Goal: Obtain resource: Download file/media

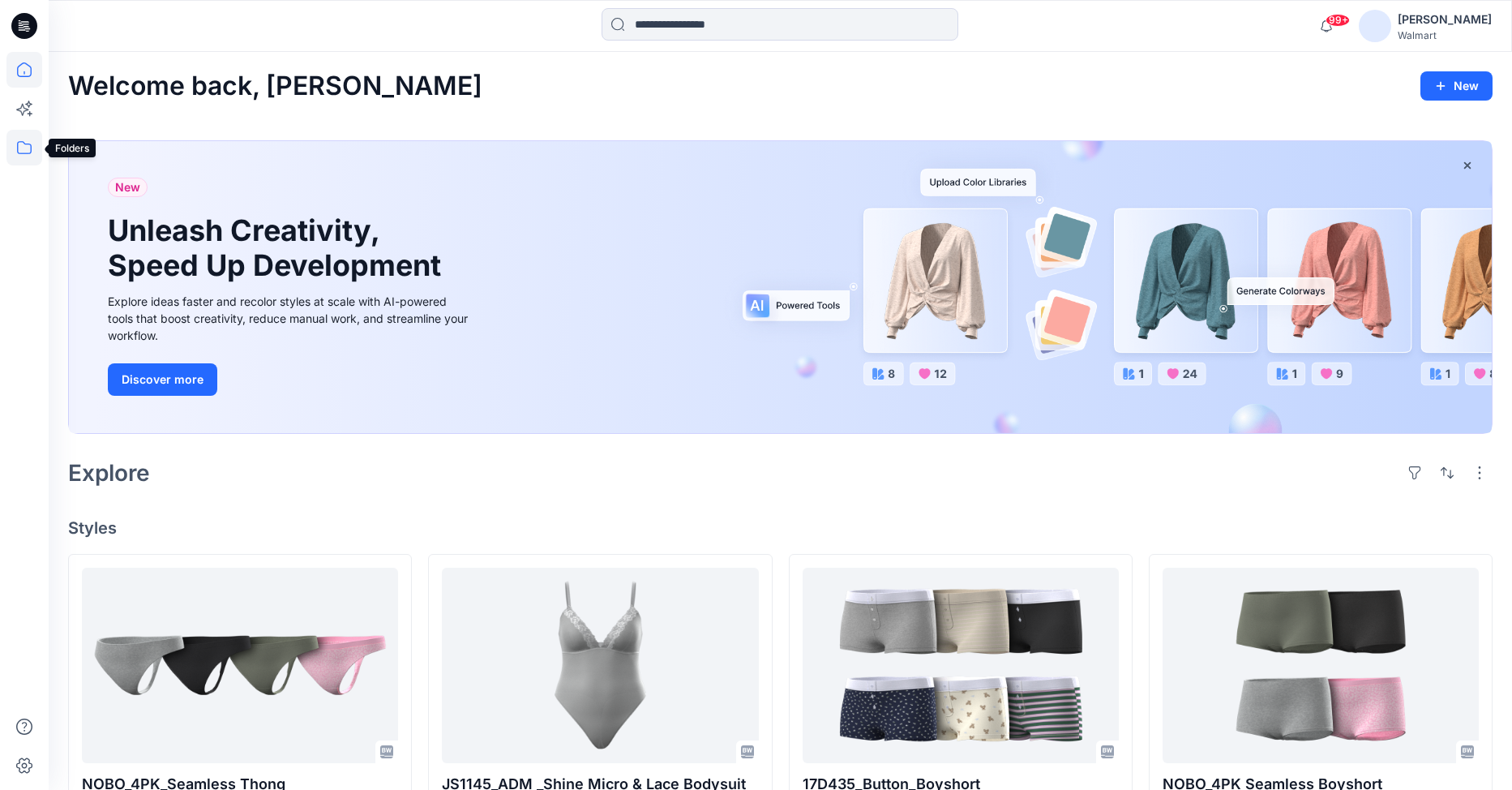
click at [32, 147] on icon at bounding box center [24, 148] width 36 height 36
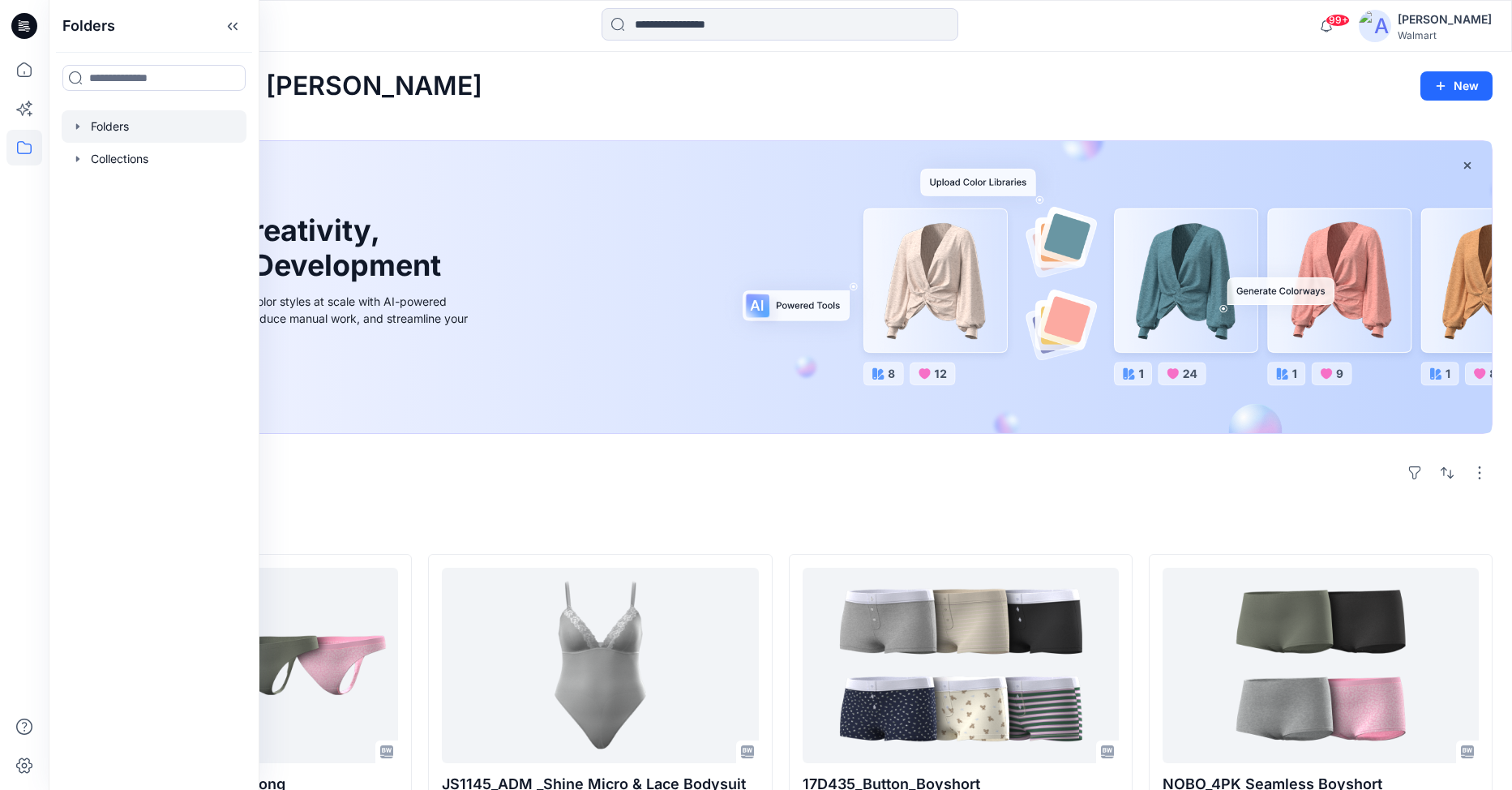
click at [81, 126] on icon "button" at bounding box center [78, 126] width 13 height 13
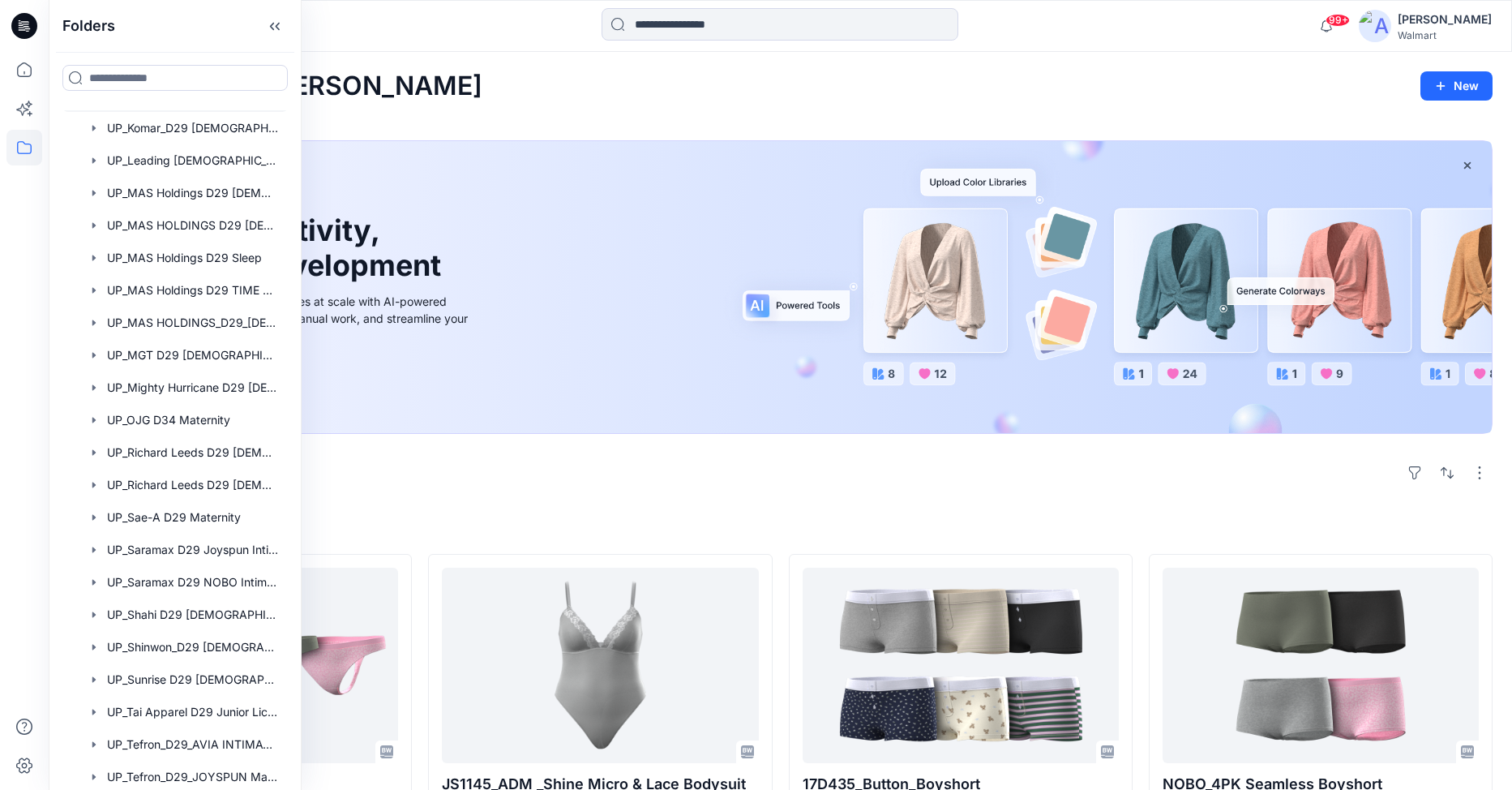
scroll to position [973, 0]
click at [187, 646] on div at bounding box center [175, 646] width 227 height 33
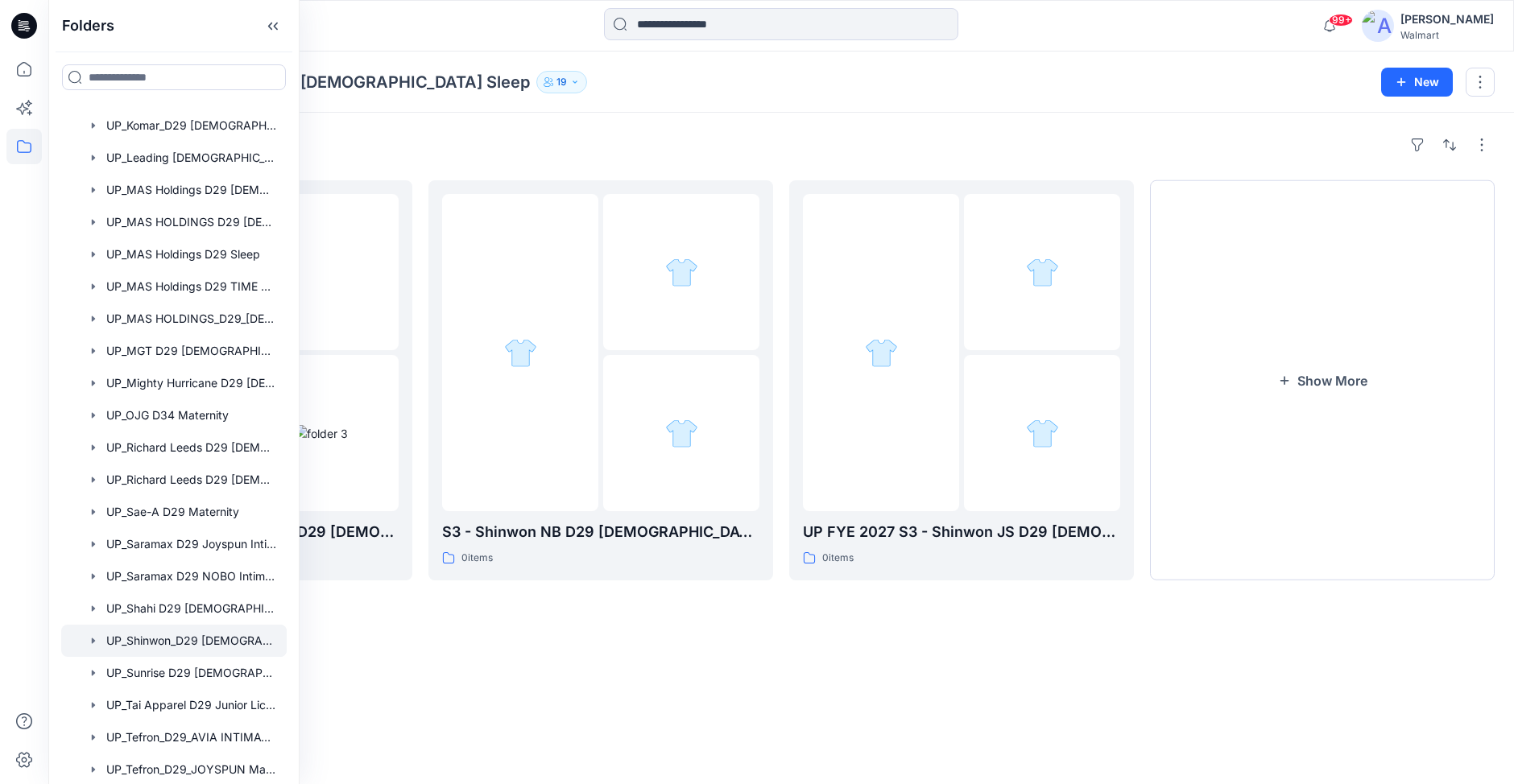
click at [857, 90] on div "Folders UP_Shinwon_D29 Ladies Sleep 19" at bounding box center [718, 82] width 1302 height 22
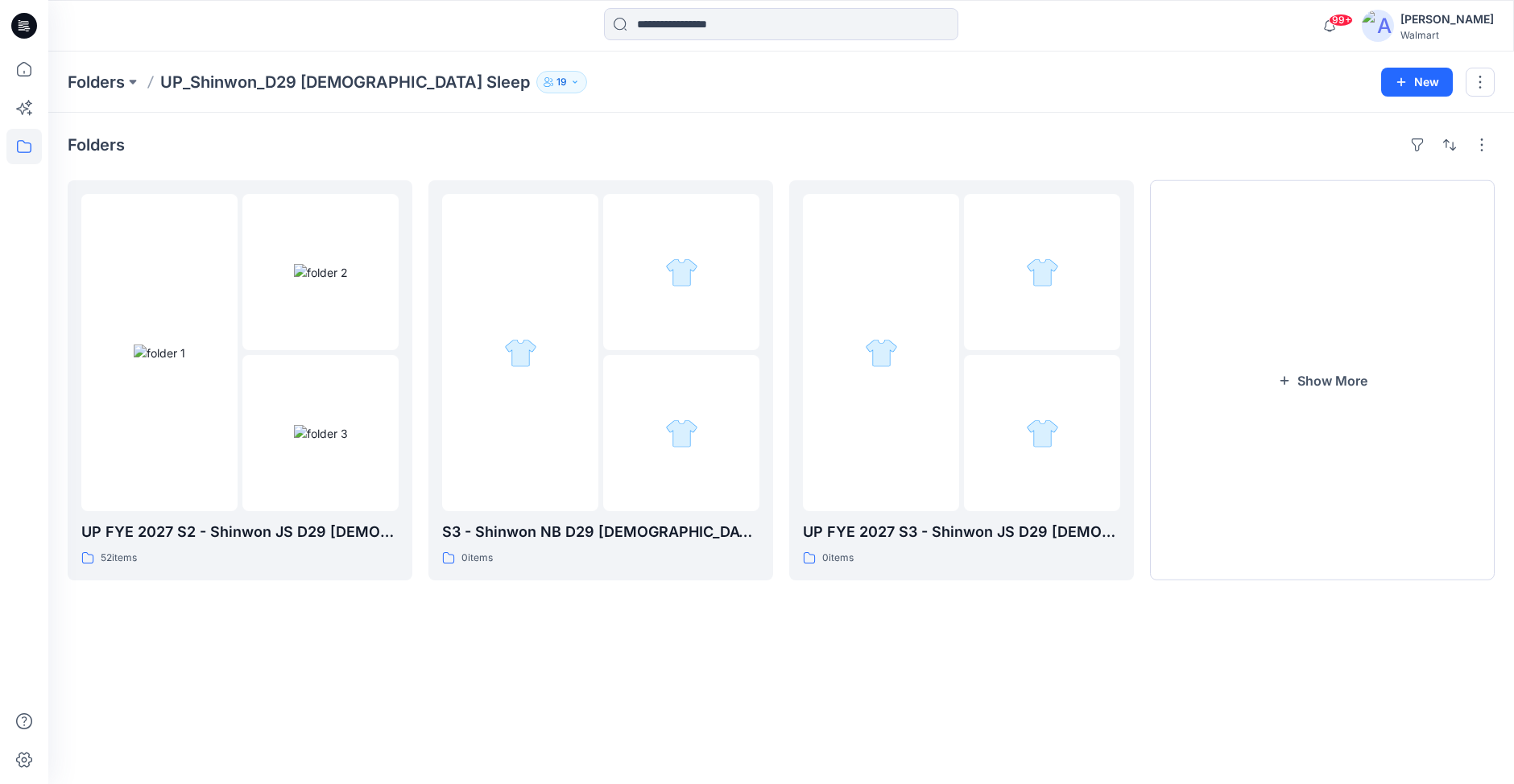
click at [1148, 90] on div "Folders UP_Shinwon_D29 Ladies Sleep 19" at bounding box center [718, 82] width 1302 height 22
click at [1313, 381] on button "Show More" at bounding box center [1322, 380] width 344 height 400
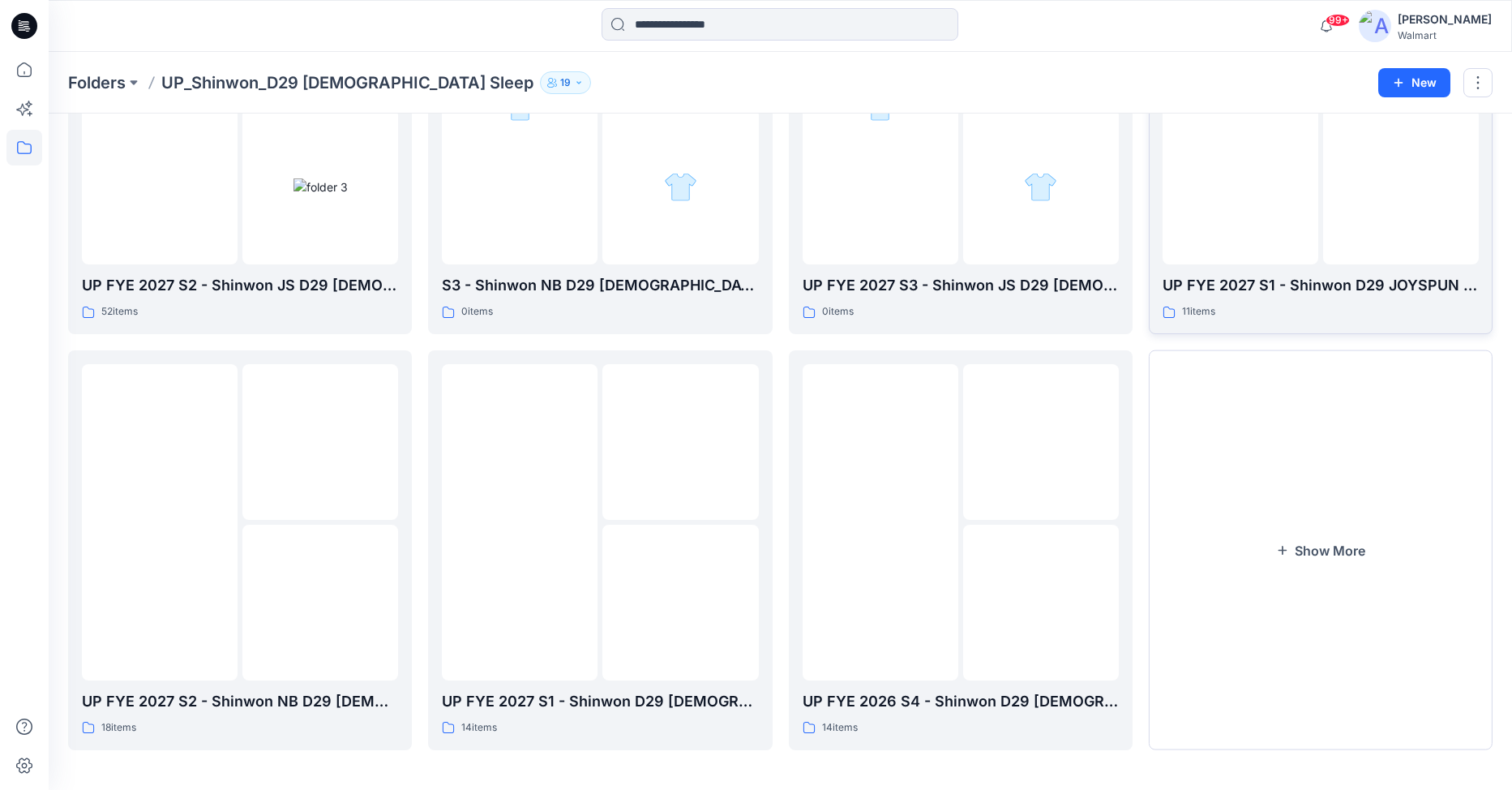
scroll to position [253, 0]
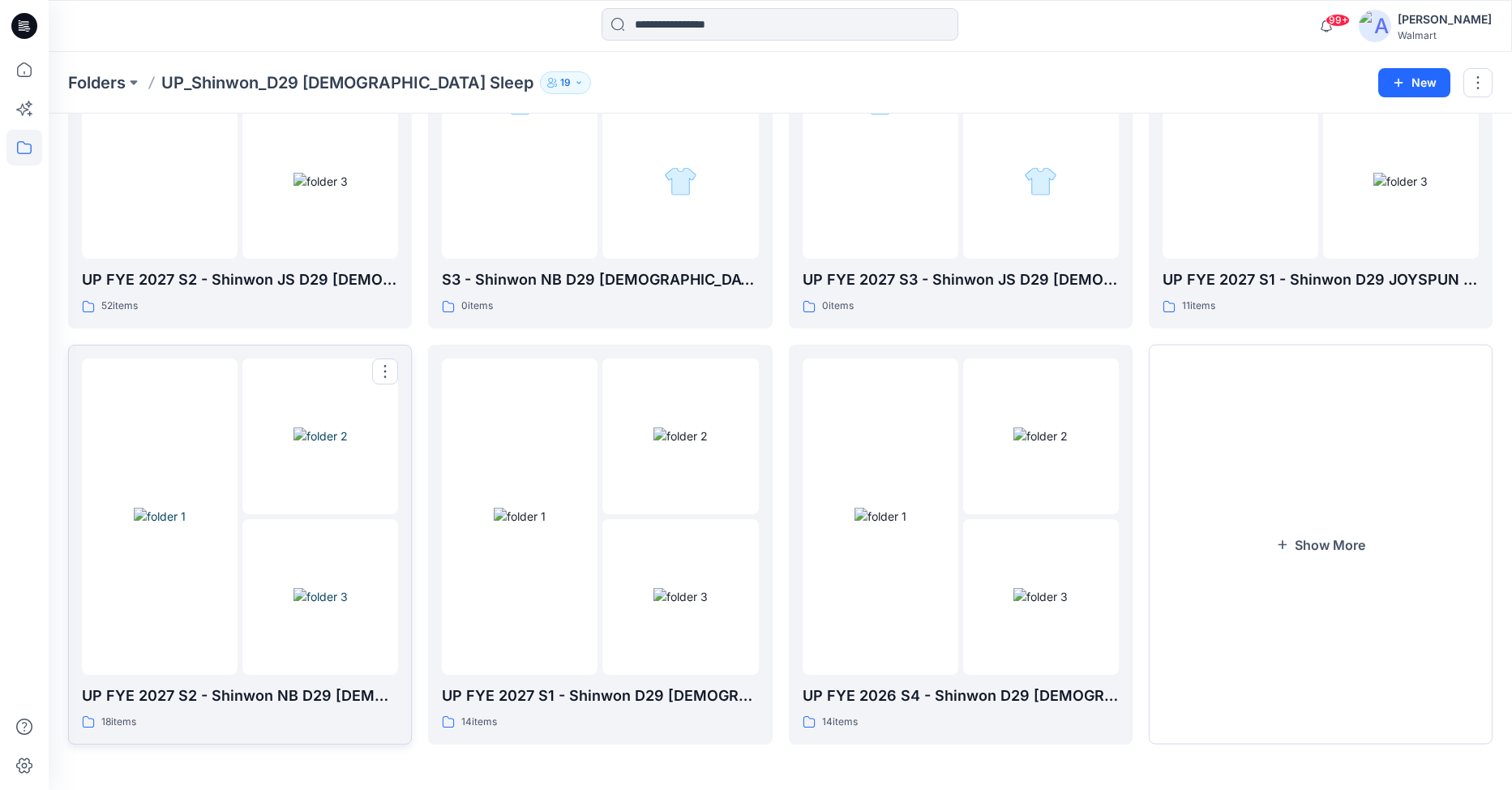
click at [186, 525] on img at bounding box center [159, 516] width 51 height 17
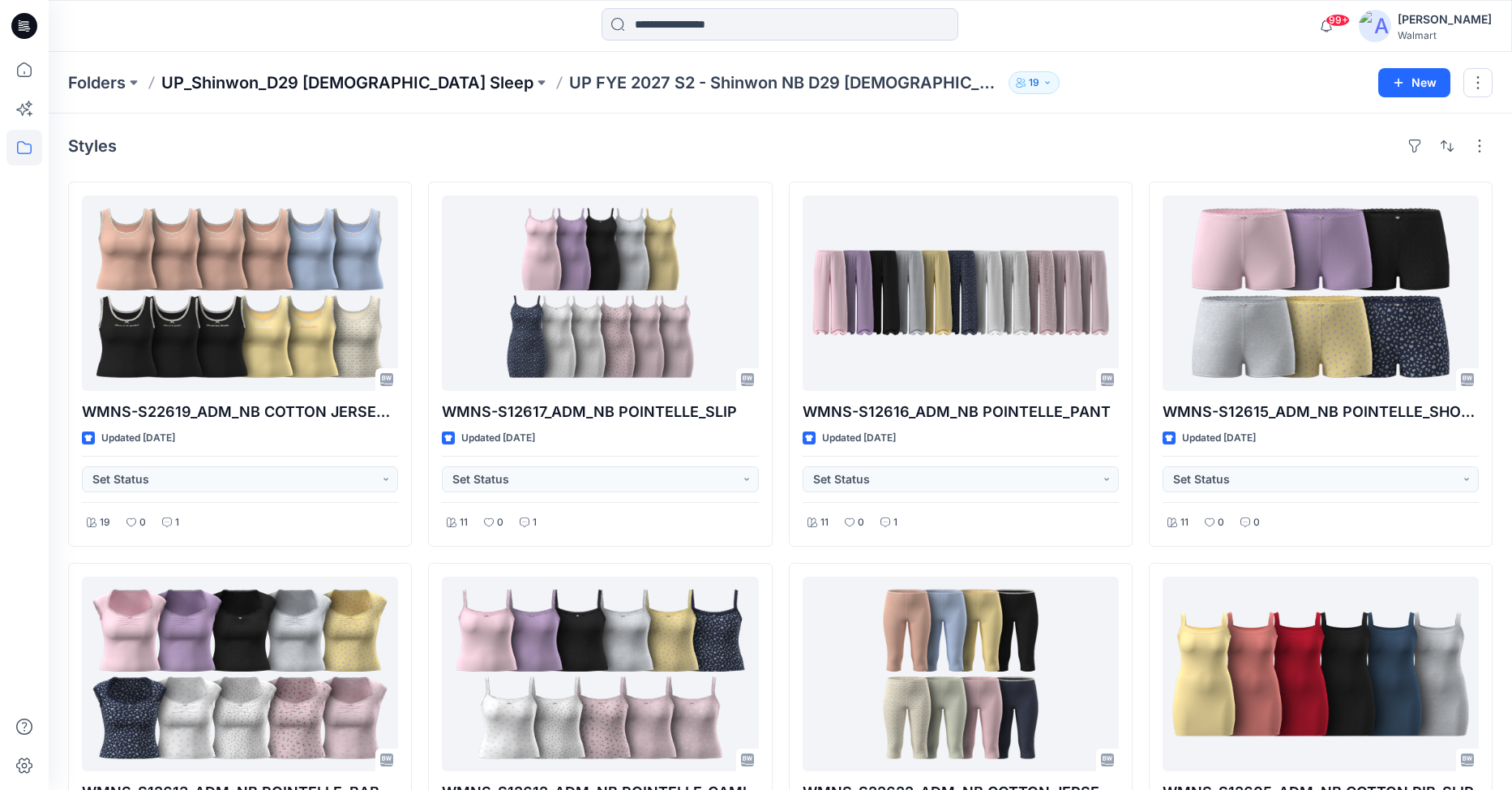
click at [340, 87] on p "UP_Shinwon_D29 Ladies Sleep" at bounding box center [348, 82] width 372 height 23
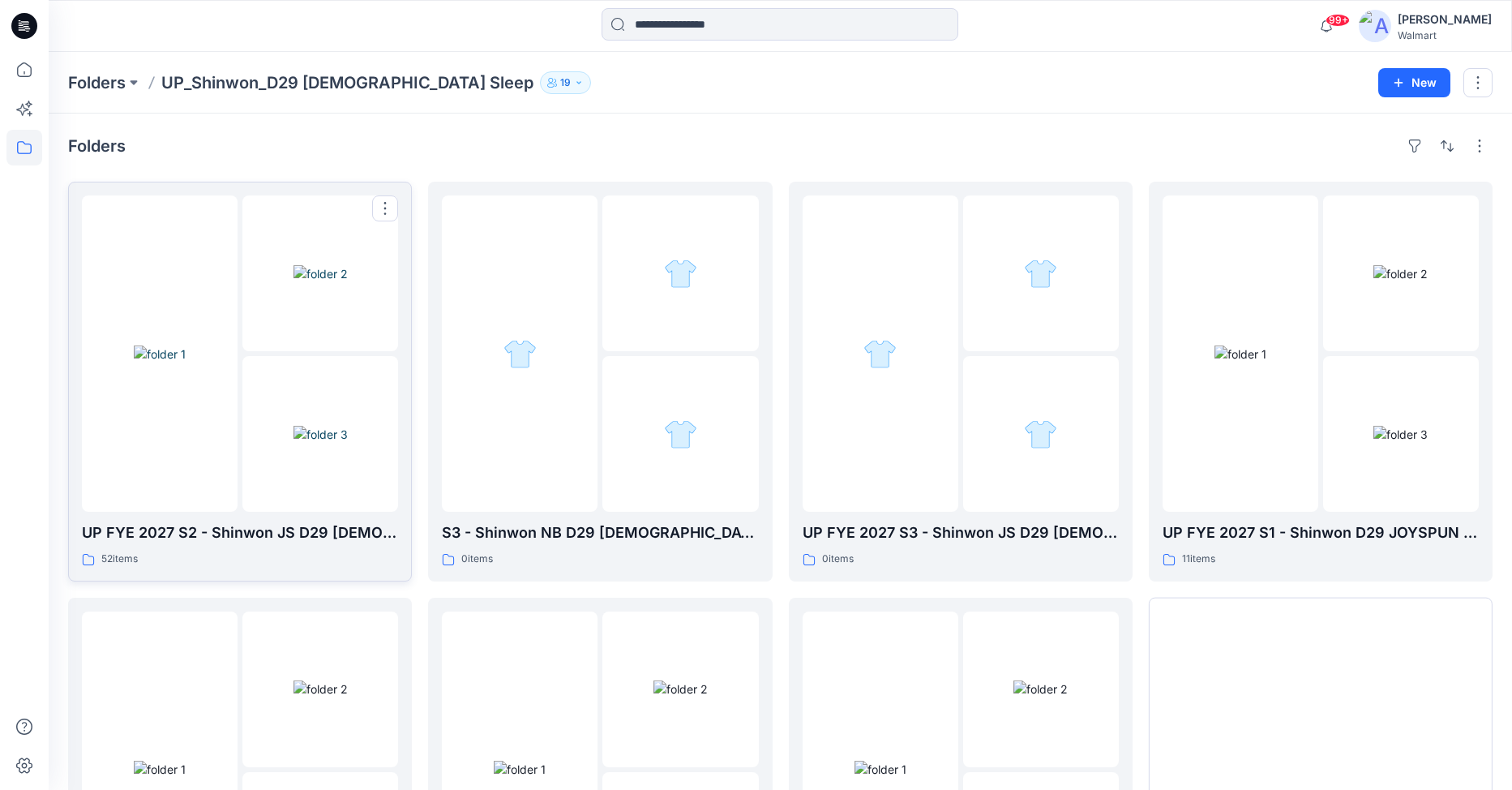
click at [218, 463] on div at bounding box center [160, 353] width 155 height 316
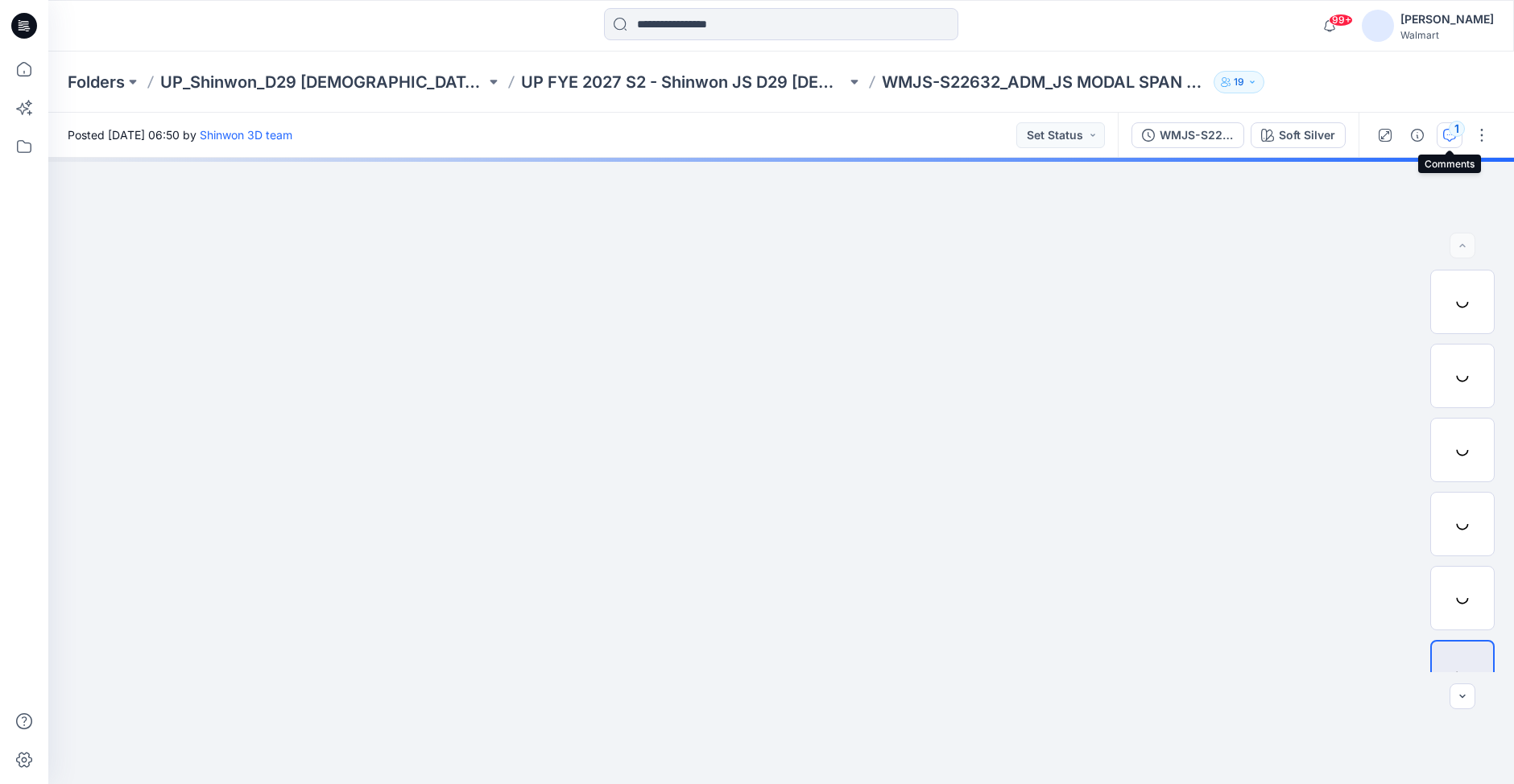
click at [1454, 134] on div "1" at bounding box center [1457, 129] width 16 height 16
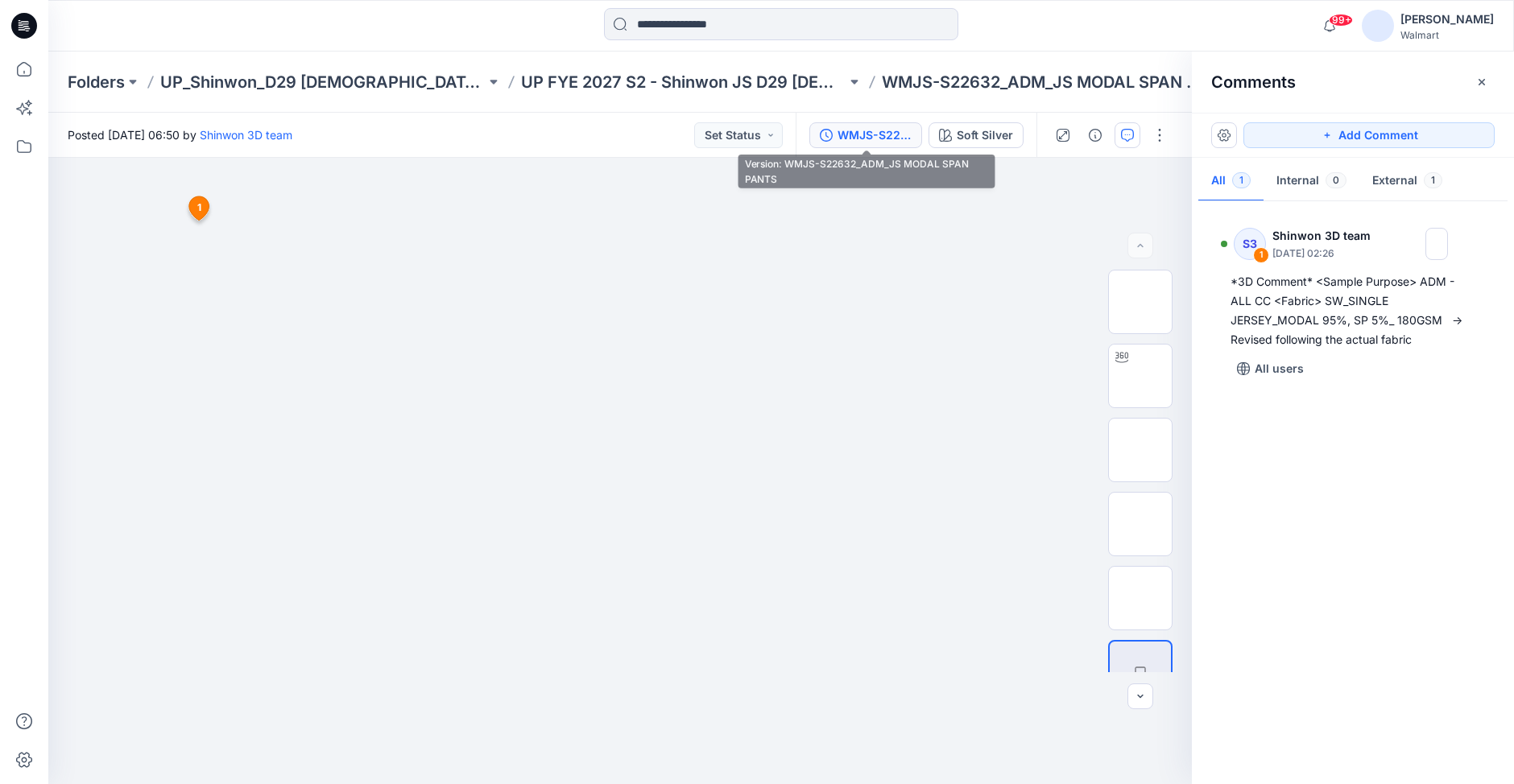
click at [872, 142] on div "WMJS-S22632_ADM_JS MODAL SPAN PANTS" at bounding box center [874, 135] width 74 height 18
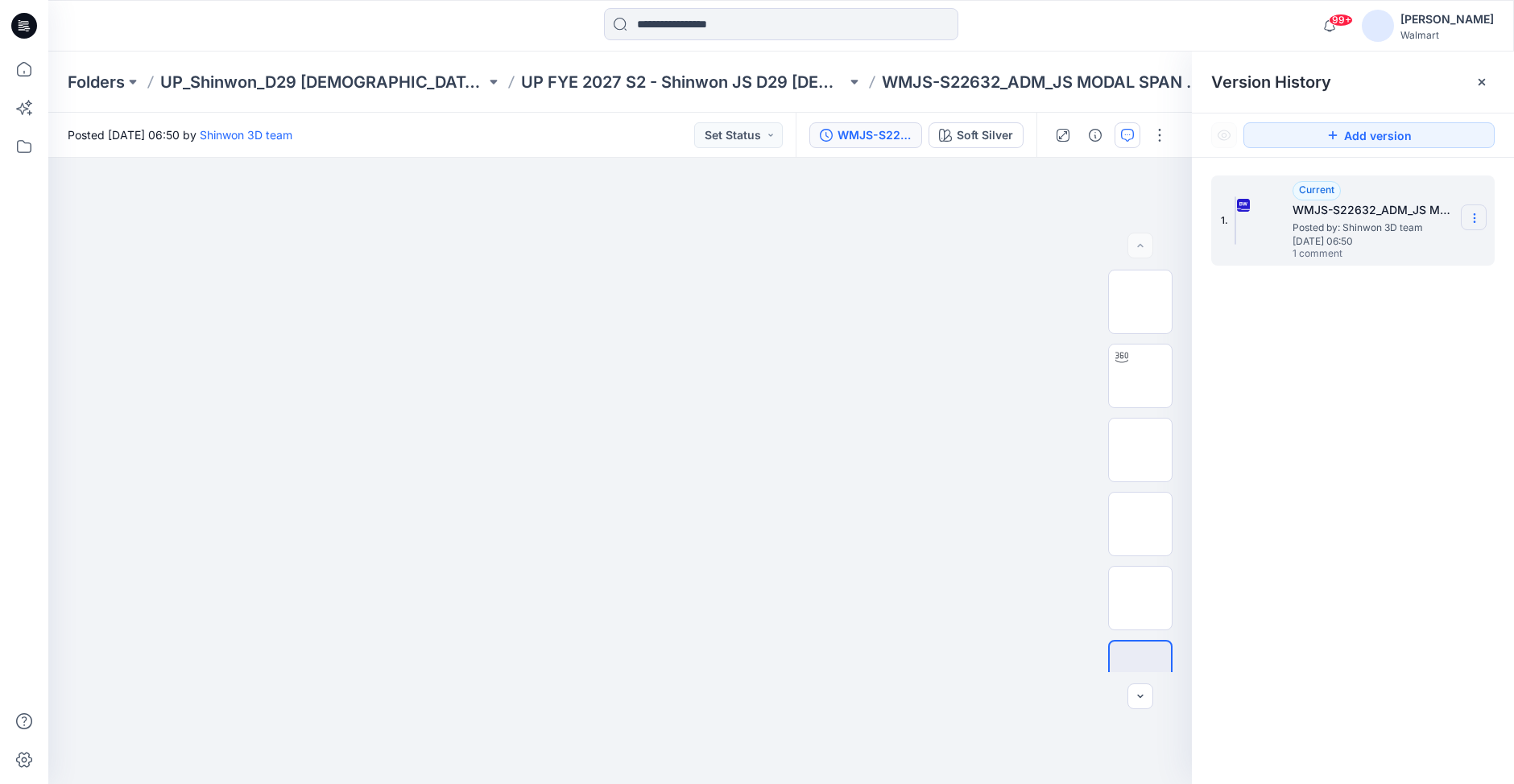
click at [1473, 215] on icon at bounding box center [1475, 218] width 13 height 13
click at [1398, 248] on span "Download Source BW File" at bounding box center [1393, 250] width 135 height 20
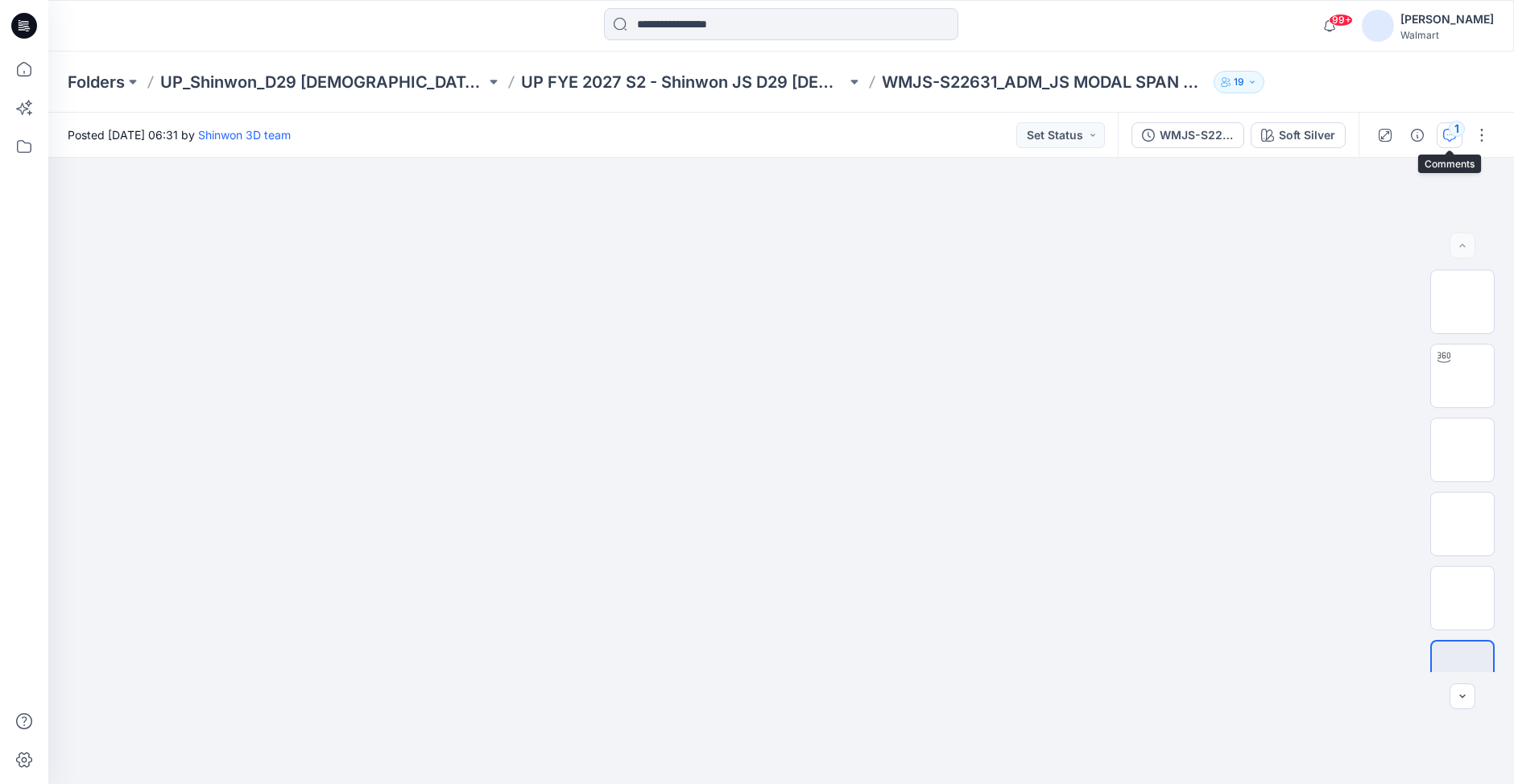
click at [1456, 133] on div "1" at bounding box center [1457, 129] width 16 height 16
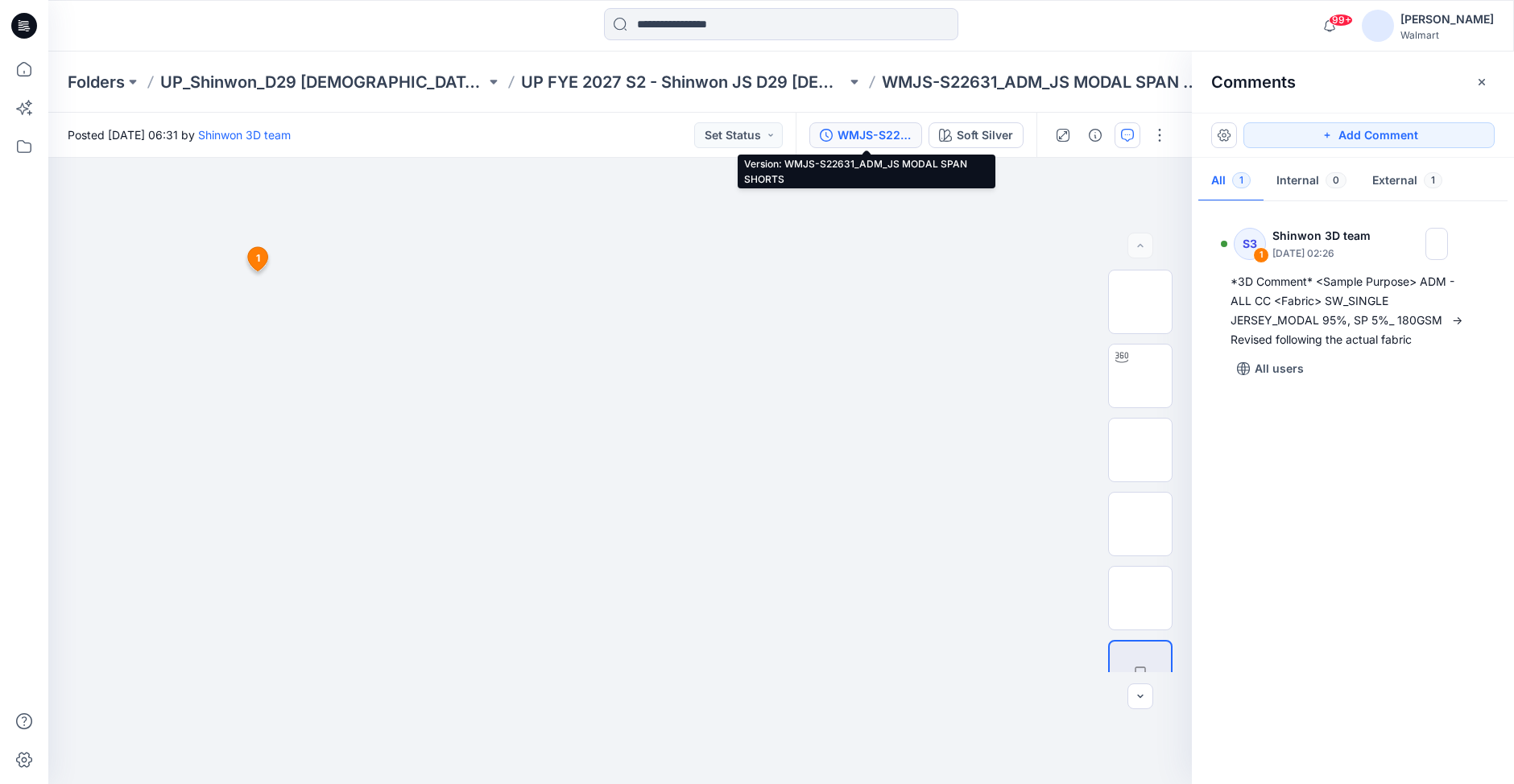
click at [892, 142] on div "WMJS-S22631_ADM_JS MODAL SPAN SHORTS" at bounding box center [874, 135] width 74 height 18
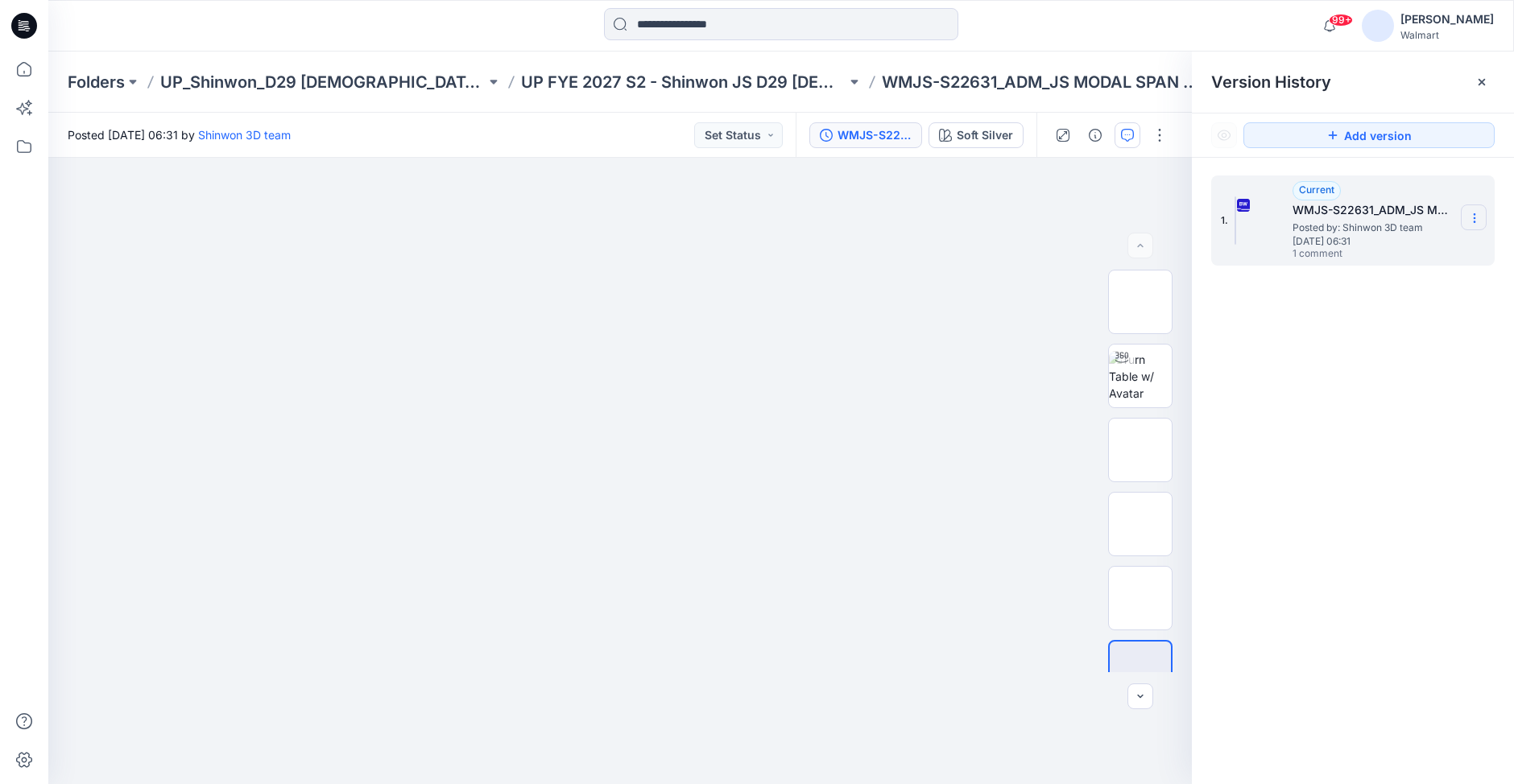
click at [1468, 215] on icon at bounding box center [1475, 218] width 13 height 13
click at [1373, 249] on span "Download Source BW File" at bounding box center [1393, 250] width 135 height 20
click at [966, 229] on img at bounding box center [620, 229] width 805 height 0
click at [16, 70] on icon at bounding box center [24, 69] width 36 height 36
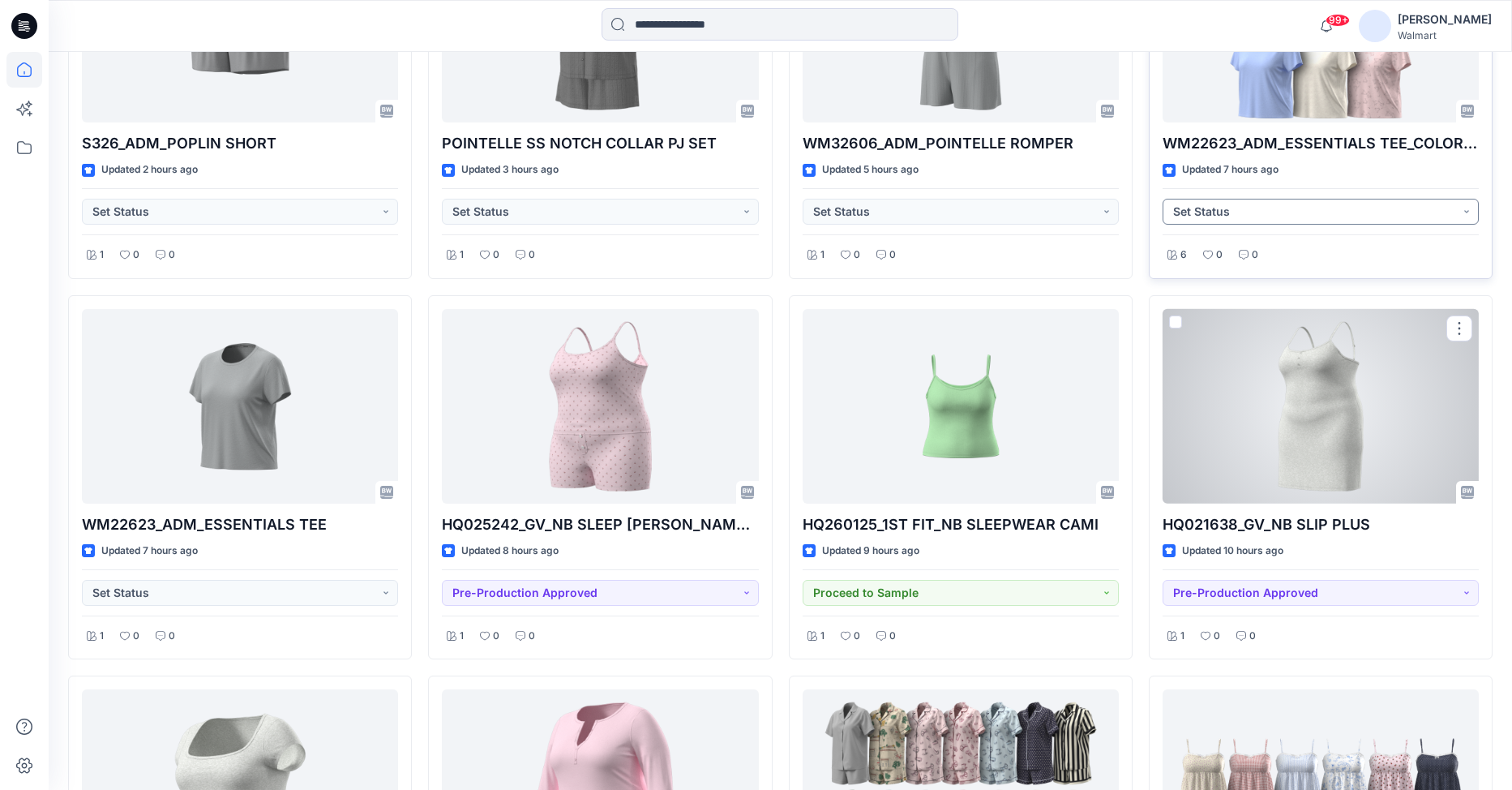
scroll to position [1049, 0]
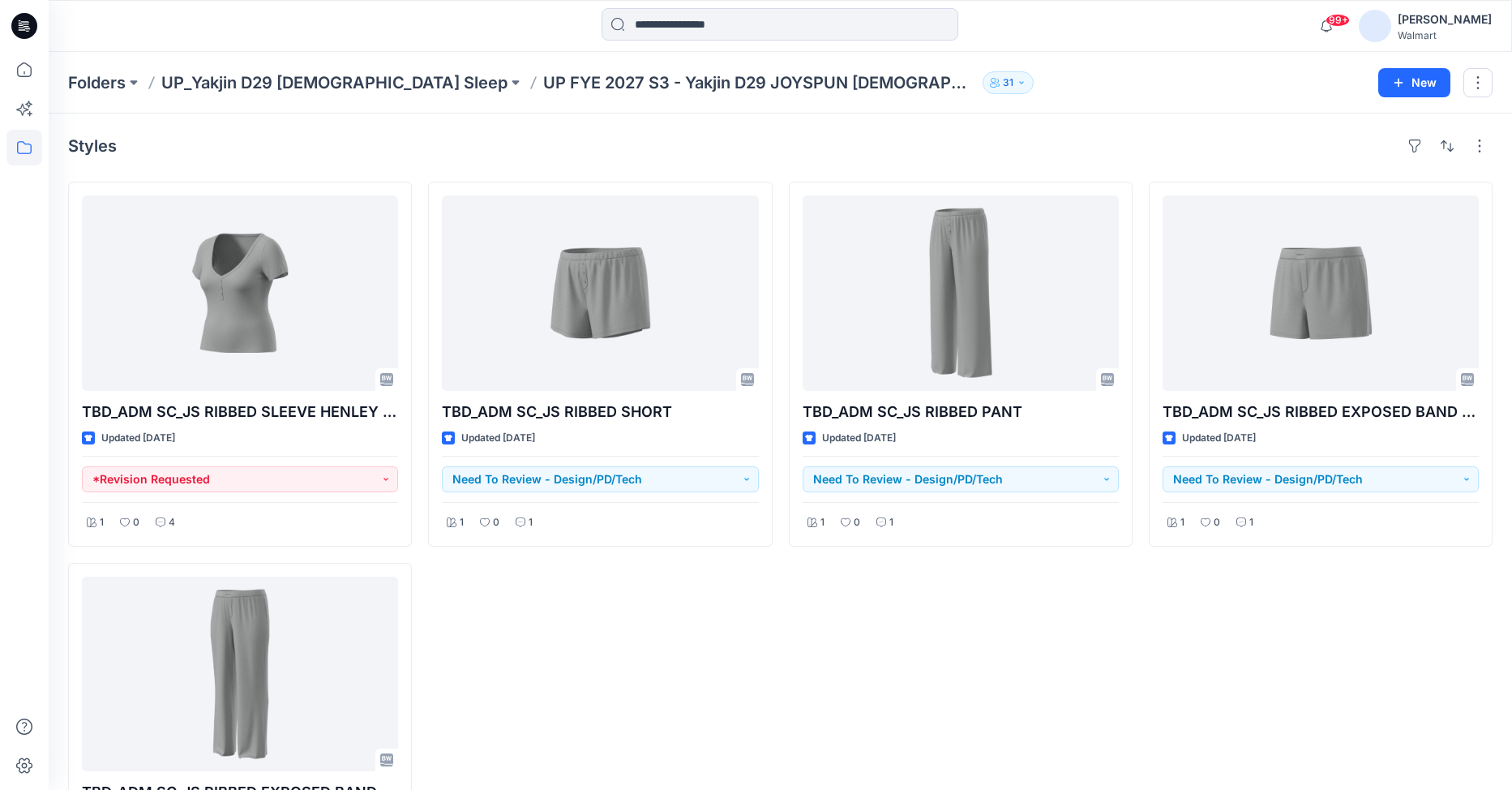
click at [1212, 31] on div "99+ Notifications [PERSON_NAME] shared NOBO_4PK_Seamless Thong in UP FYE2027 H2…" at bounding box center [780, 26] width 1462 height 36
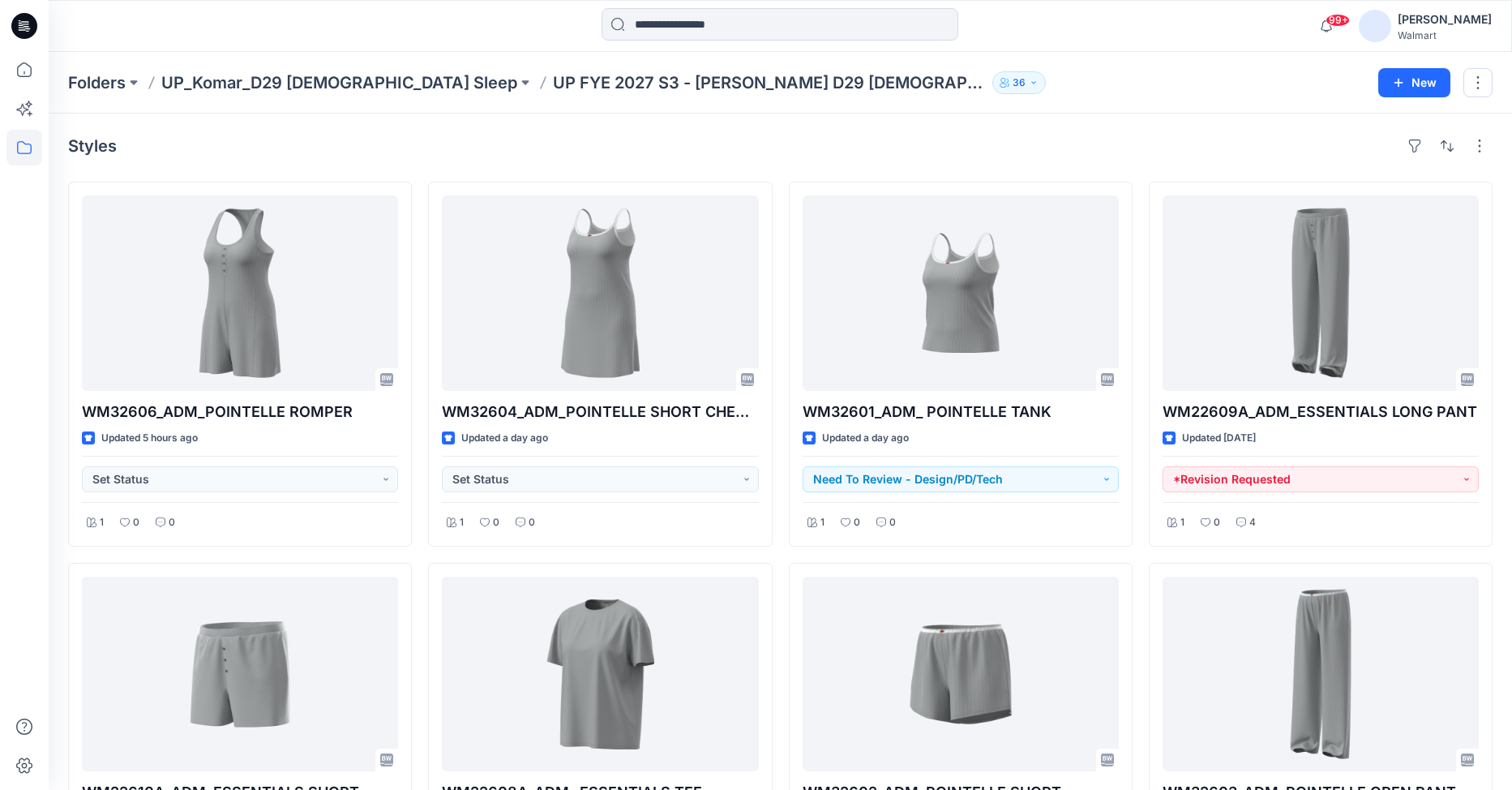
click at [1211, 60] on div "Folders UP_Komar_D29 Ladies Sleep UP FYE 2027 S3 - Komar D29 Ladies Sleepwear 3…" at bounding box center [780, 82] width 1463 height 61
click at [1048, 99] on div "Folders UP_Komar_D29 Ladies Sleep UP FYE 2027 S3 - Komar D29 Ladies Sleepwear 3…" at bounding box center [780, 82] width 1463 height 61
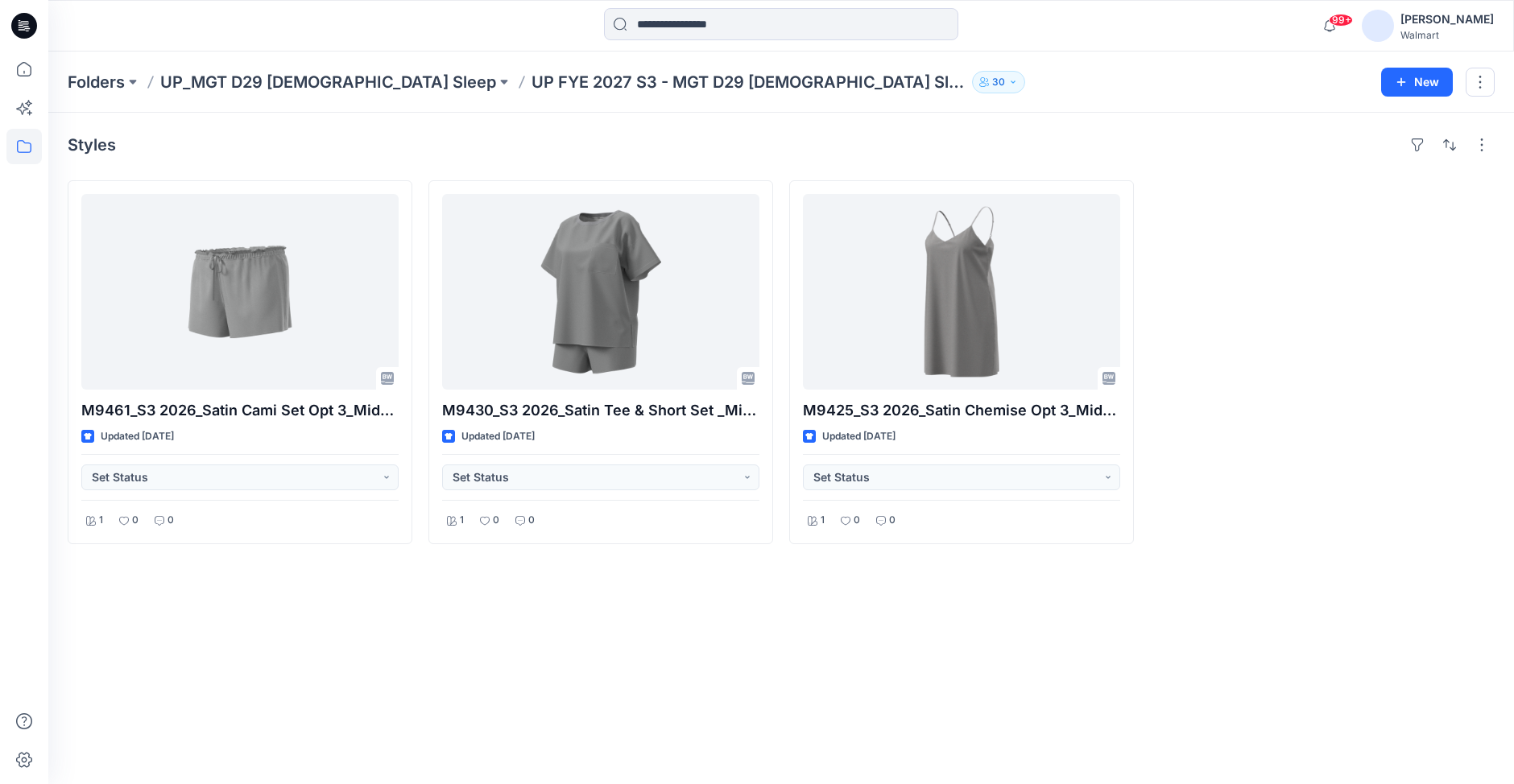
drag, startPoint x: 1220, startPoint y: 35, endPoint x: 1043, endPoint y: 27, distance: 177.2
click at [1220, 35] on div "99+ Notifications Anya Haber shared NOBO_4PK_Seamless Thong in UP FYE2027 H2_De…" at bounding box center [781, 26] width 1465 height 36
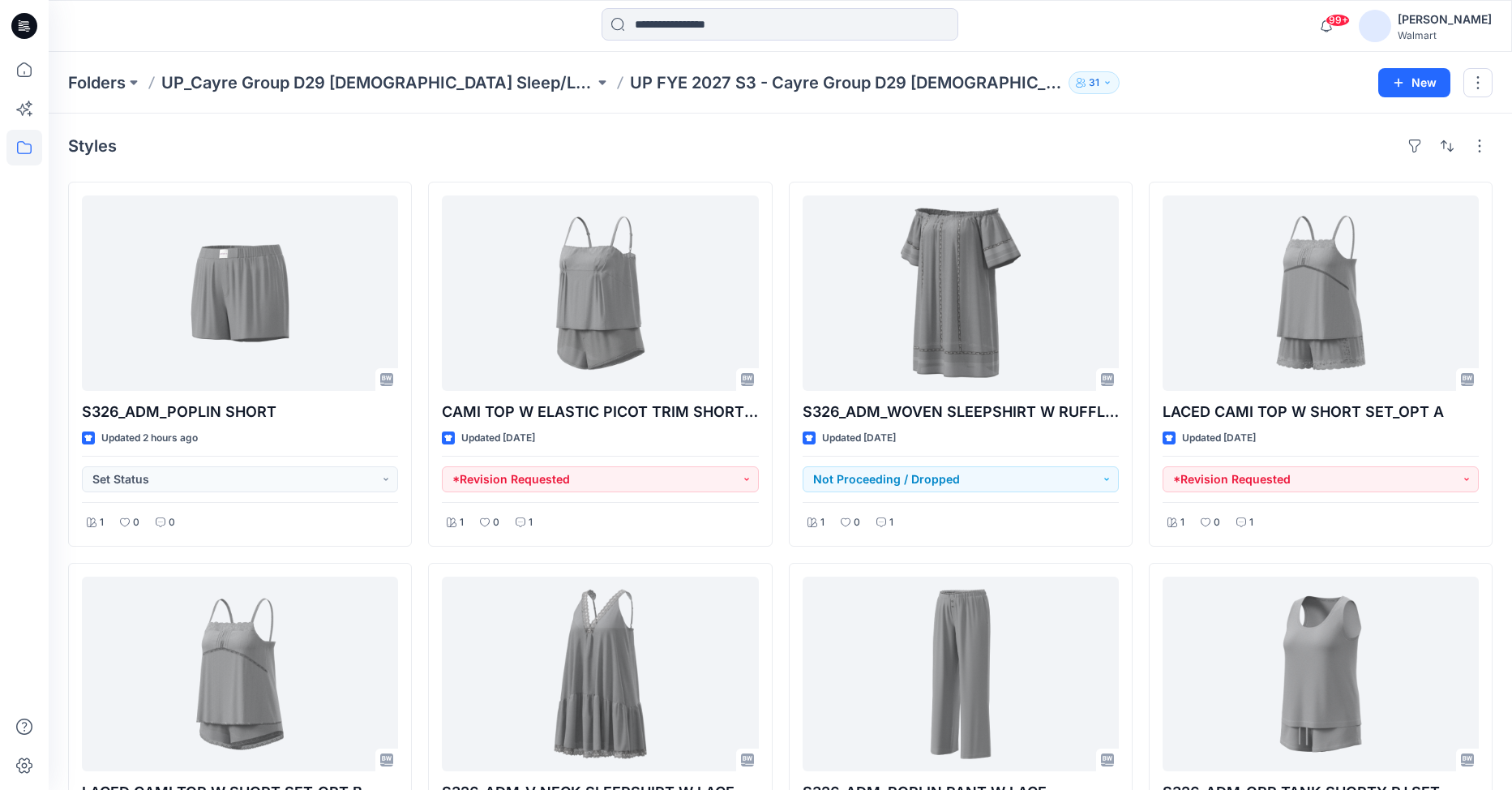
drag, startPoint x: 1191, startPoint y: 82, endPoint x: 1215, endPoint y: 62, distance: 31.2
click at [1191, 82] on div "Folders UP_Cayre Group D29 Ladies Sleep/Loungewear UP FYE 2027 S3 - Cayre Group…" at bounding box center [717, 82] width 1298 height 23
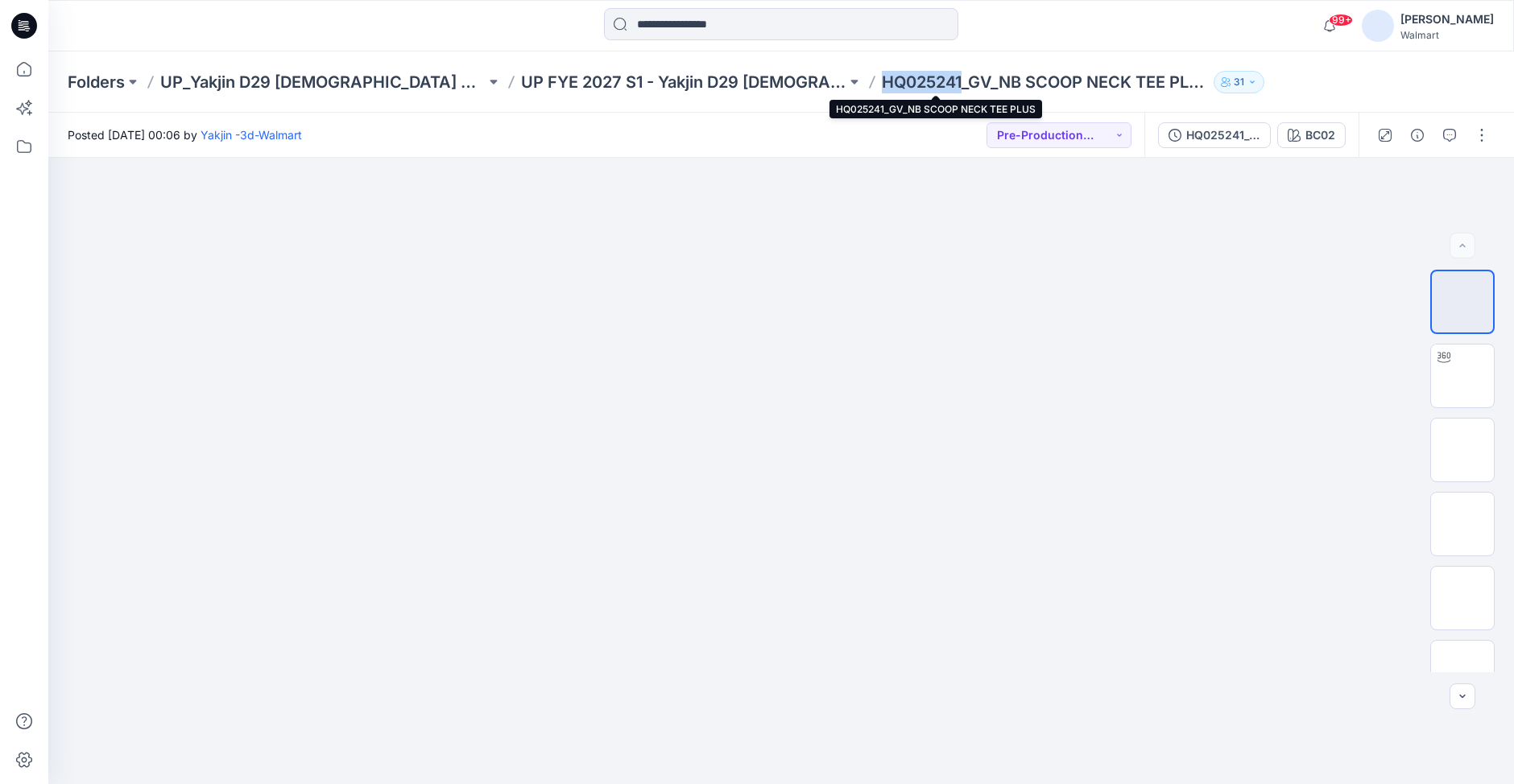
drag, startPoint x: 856, startPoint y: 80, endPoint x: 774, endPoint y: 82, distance: 82.0
click at [882, 82] on p "HQ025241_GV_NB SCOOP NECK TEE PLUS" at bounding box center [1044, 82] width 325 height 22
drag, startPoint x: 1191, startPoint y: 418, endPoint x: 1153, endPoint y: 342, distance: 85.0
click at [1191, 418] on div at bounding box center [781, 470] width 1466 height 626
click at [1420, 140] on icon "button" at bounding box center [1417, 135] width 13 height 13
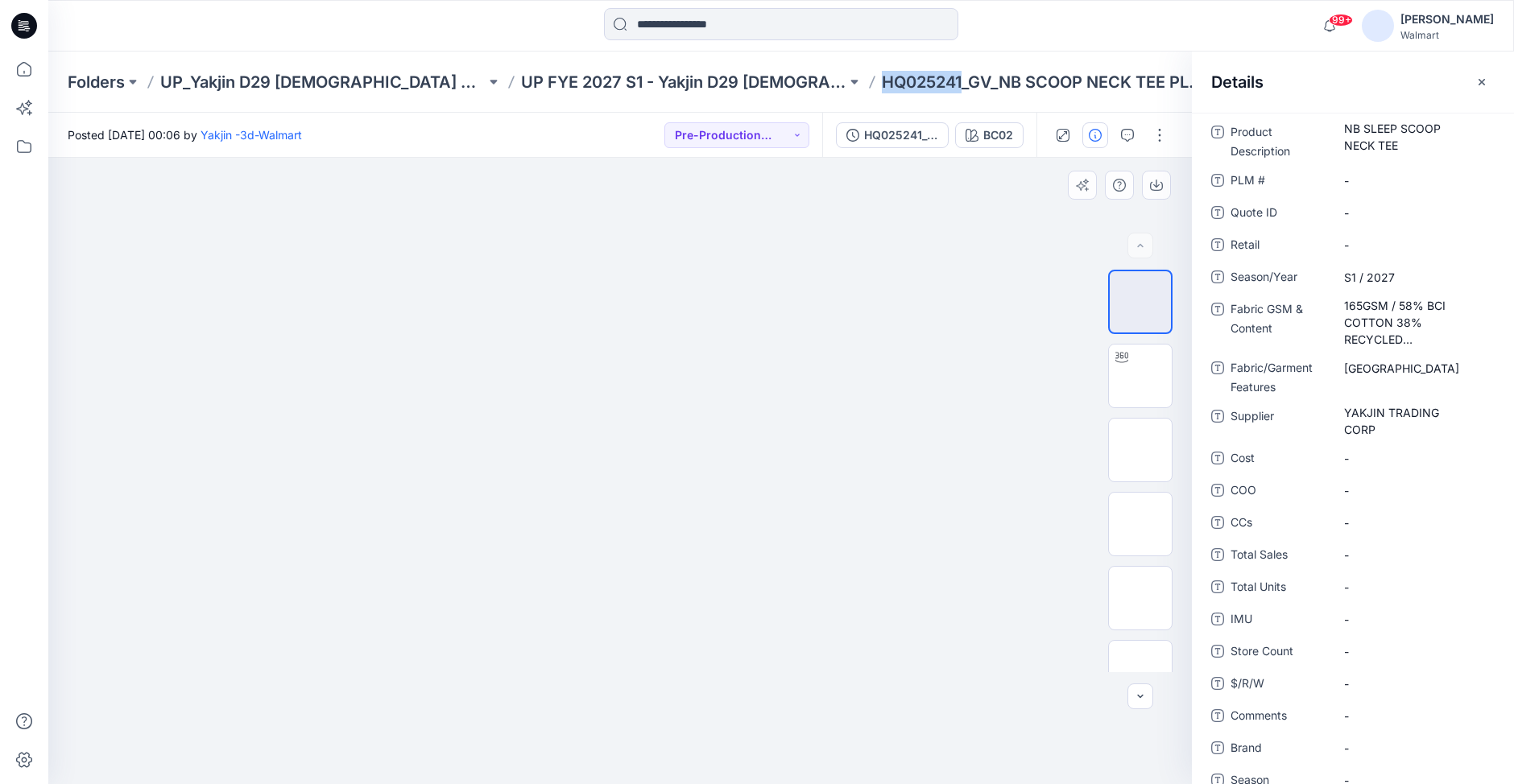
click at [928, 158] on img at bounding box center [619, 158] width 627 height 0
click at [1483, 82] on icon "button" at bounding box center [1481, 81] width 6 height 6
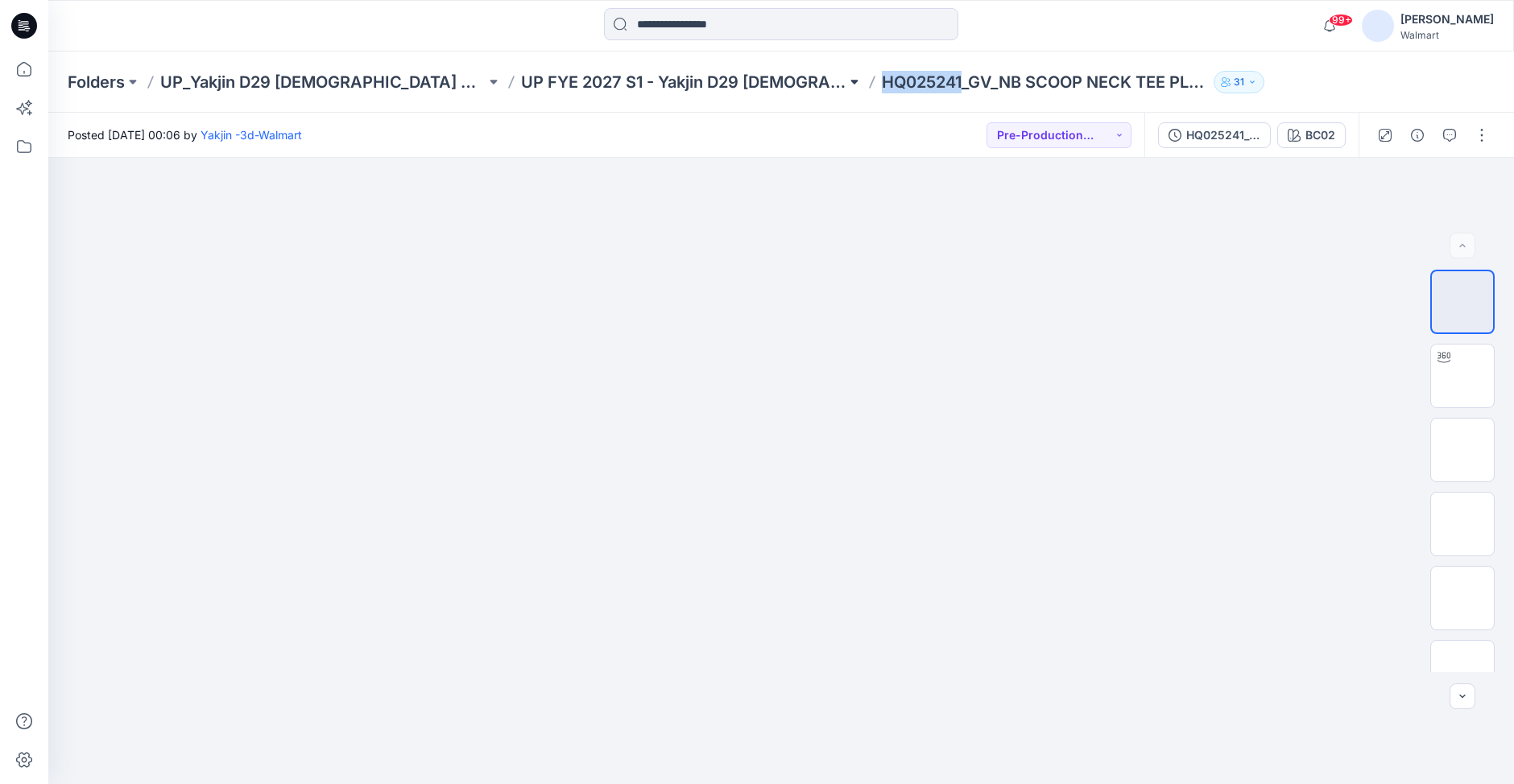
click at [846, 83] on button at bounding box center [854, 82] width 16 height 22
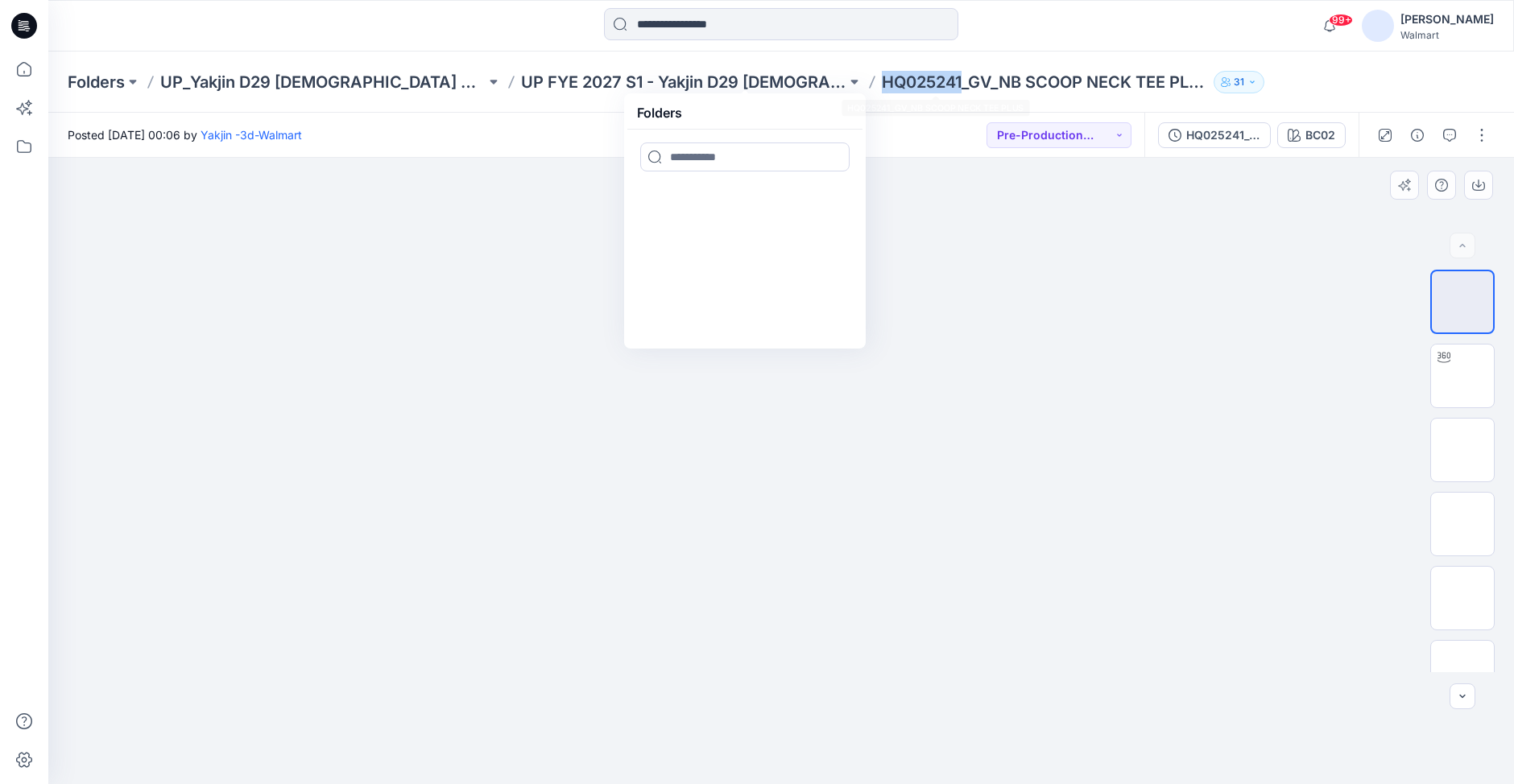
click at [1041, 158] on img at bounding box center [781, 158] width 627 height 0
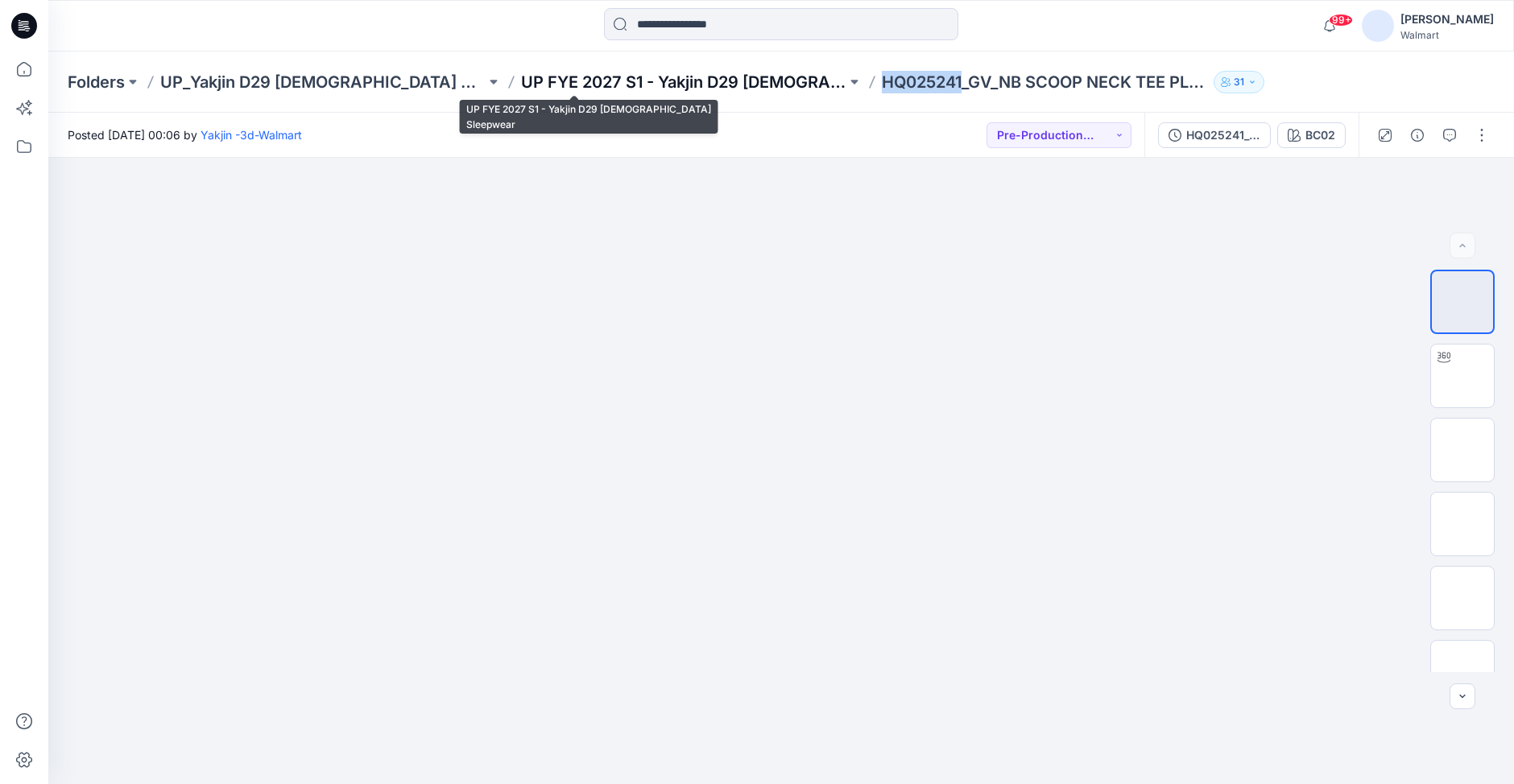
click at [678, 82] on p "UP FYE 2027 S1 - Yakjin D29 [DEMOGRAPHIC_DATA] Sleepwear" at bounding box center [683, 82] width 325 height 22
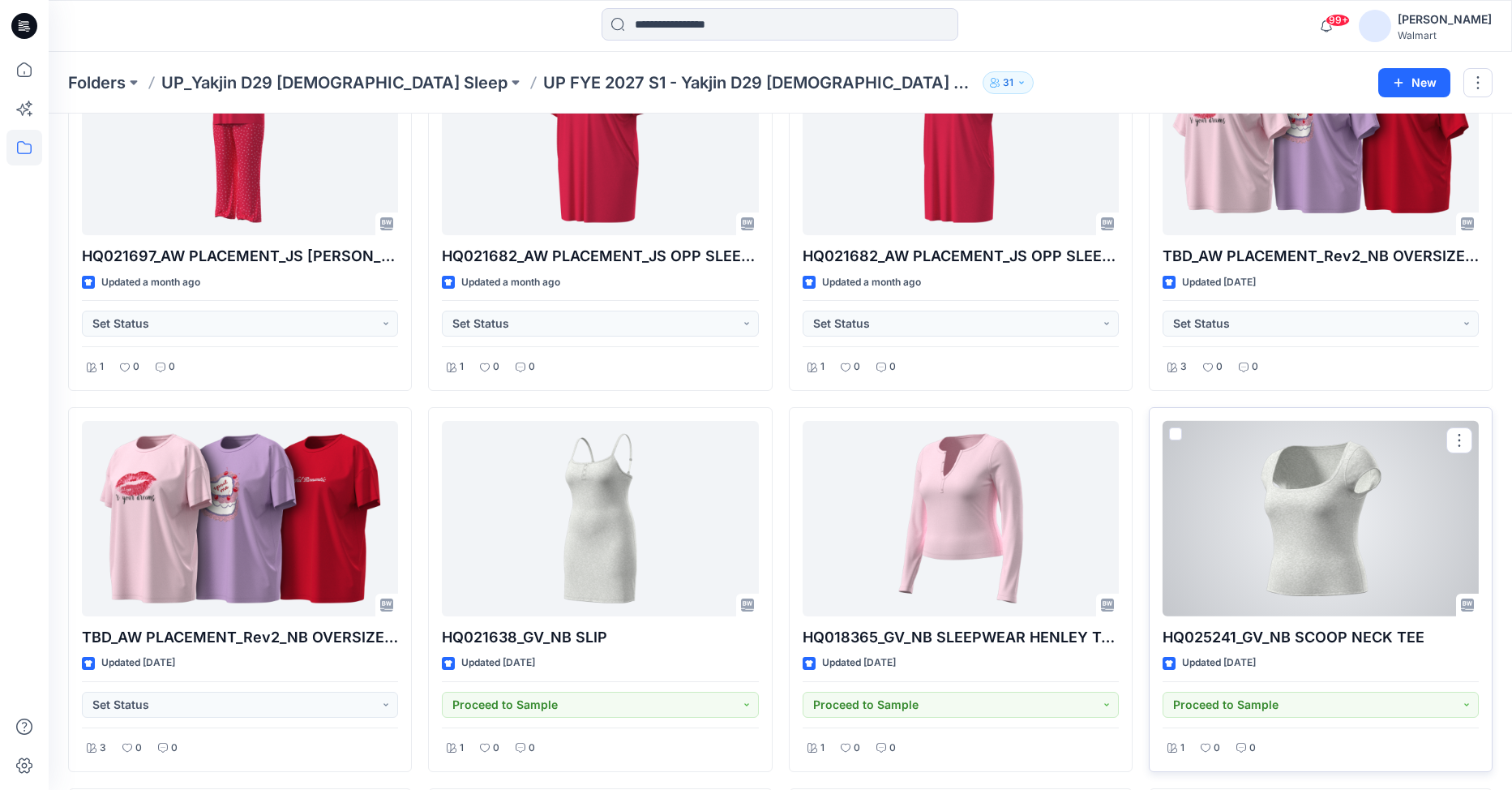
scroll to position [2793, 0]
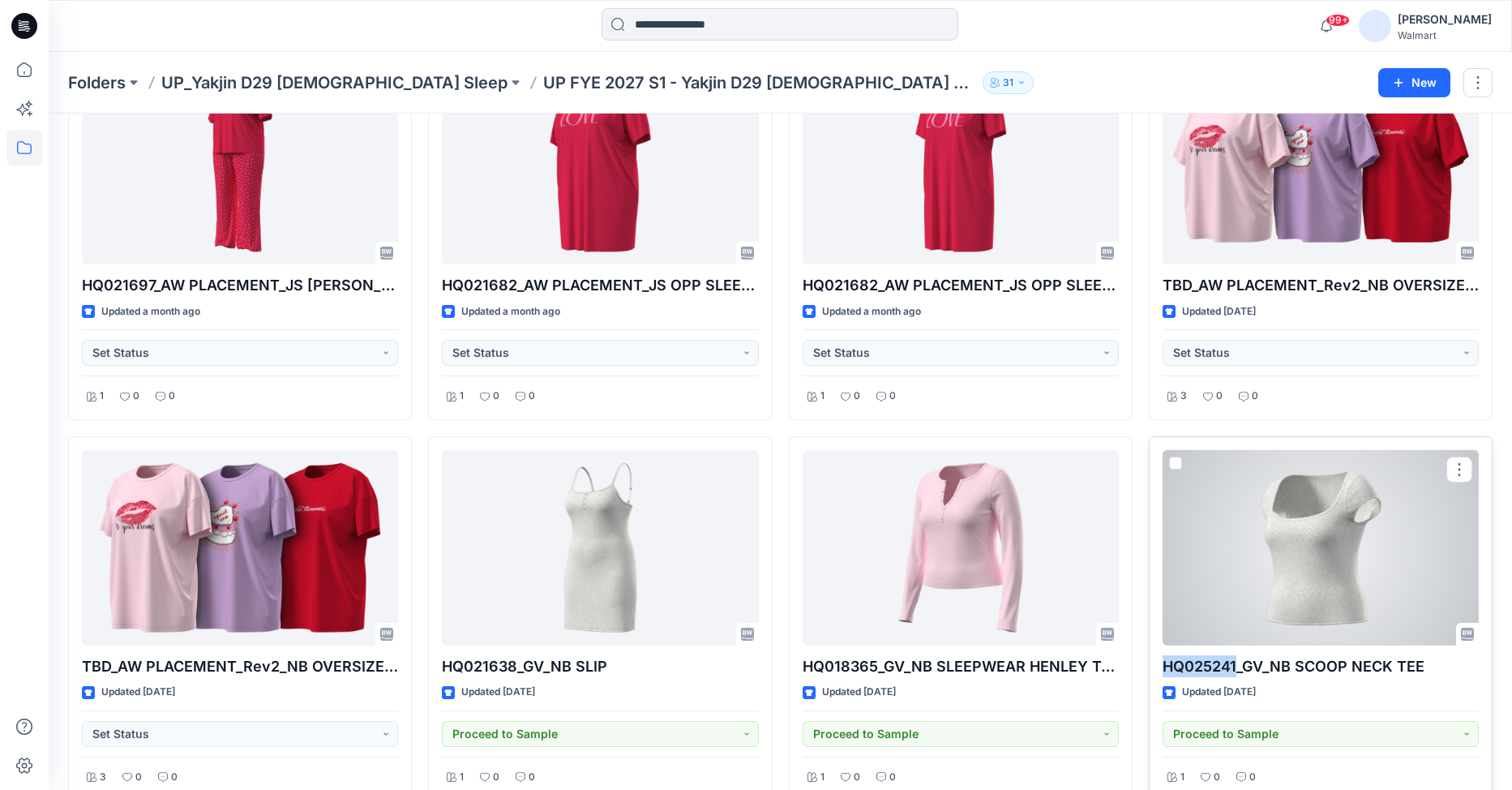
drag, startPoint x: 1164, startPoint y: 671, endPoint x: 1234, endPoint y: 673, distance: 70.0
click at [1234, 673] on p "HQ025241_GV_NB SCOOP NECK TEE" at bounding box center [1321, 666] width 316 height 23
copy p "HQ025241"
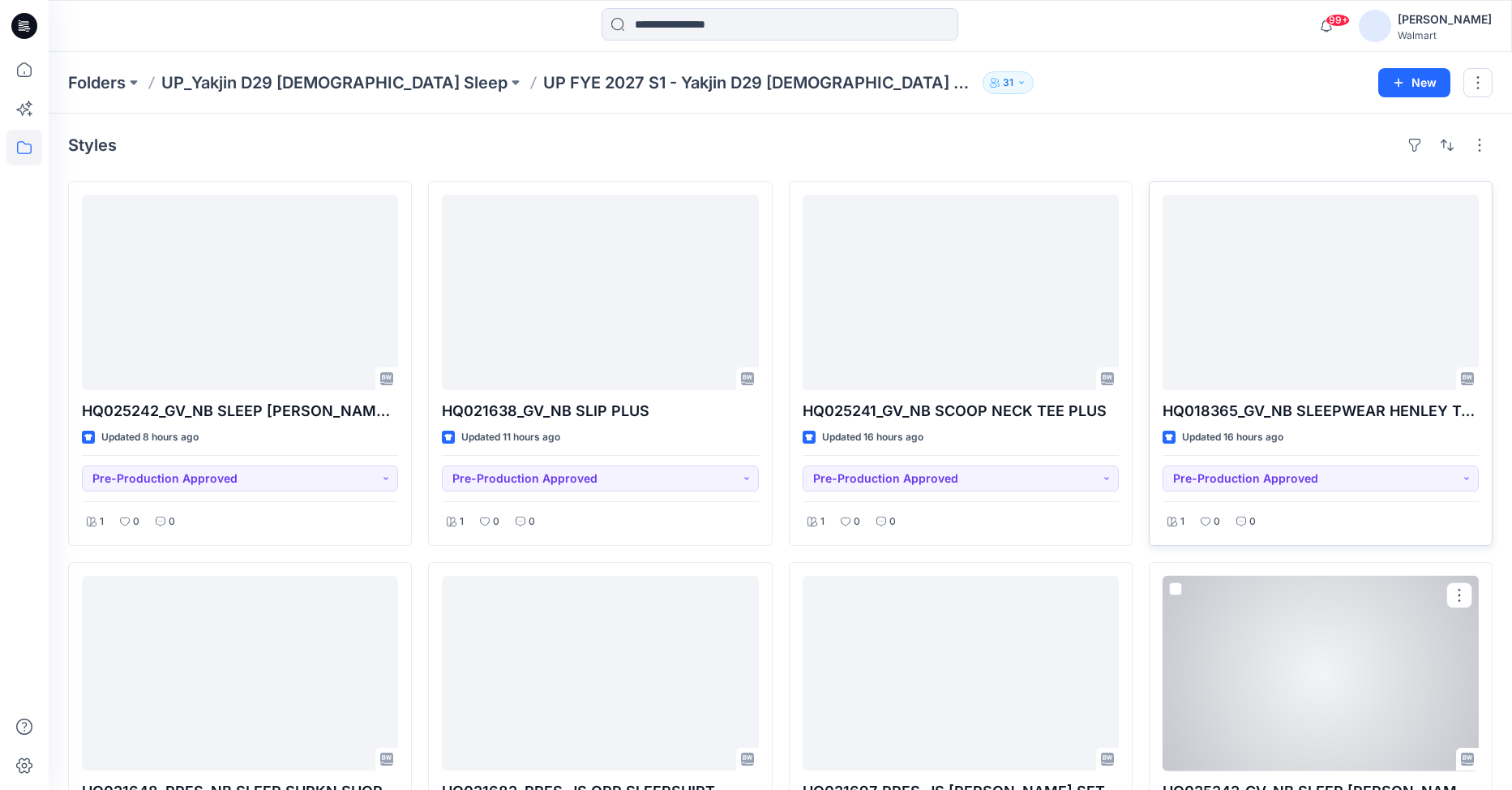
scroll to position [0, 0]
